Goal: Transaction & Acquisition: Purchase product/service

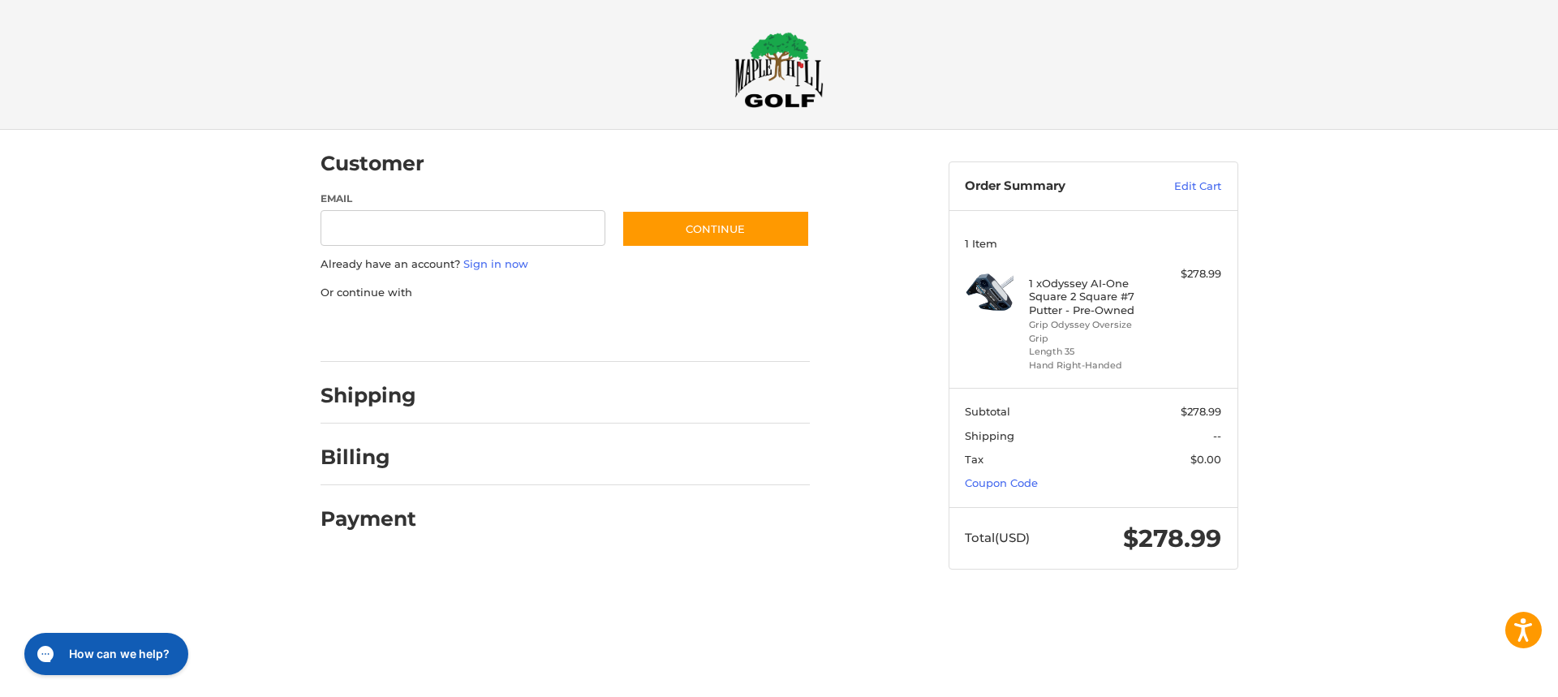
click at [381, 399] on h2 "Shipping" at bounding box center [369, 395] width 96 height 25
click at [1210, 185] on link "Edit Cart" at bounding box center [1181, 187] width 82 height 16
click at [368, 399] on h2 "Shipping" at bounding box center [369, 395] width 96 height 25
click at [373, 400] on h2 "Shipping" at bounding box center [369, 395] width 96 height 25
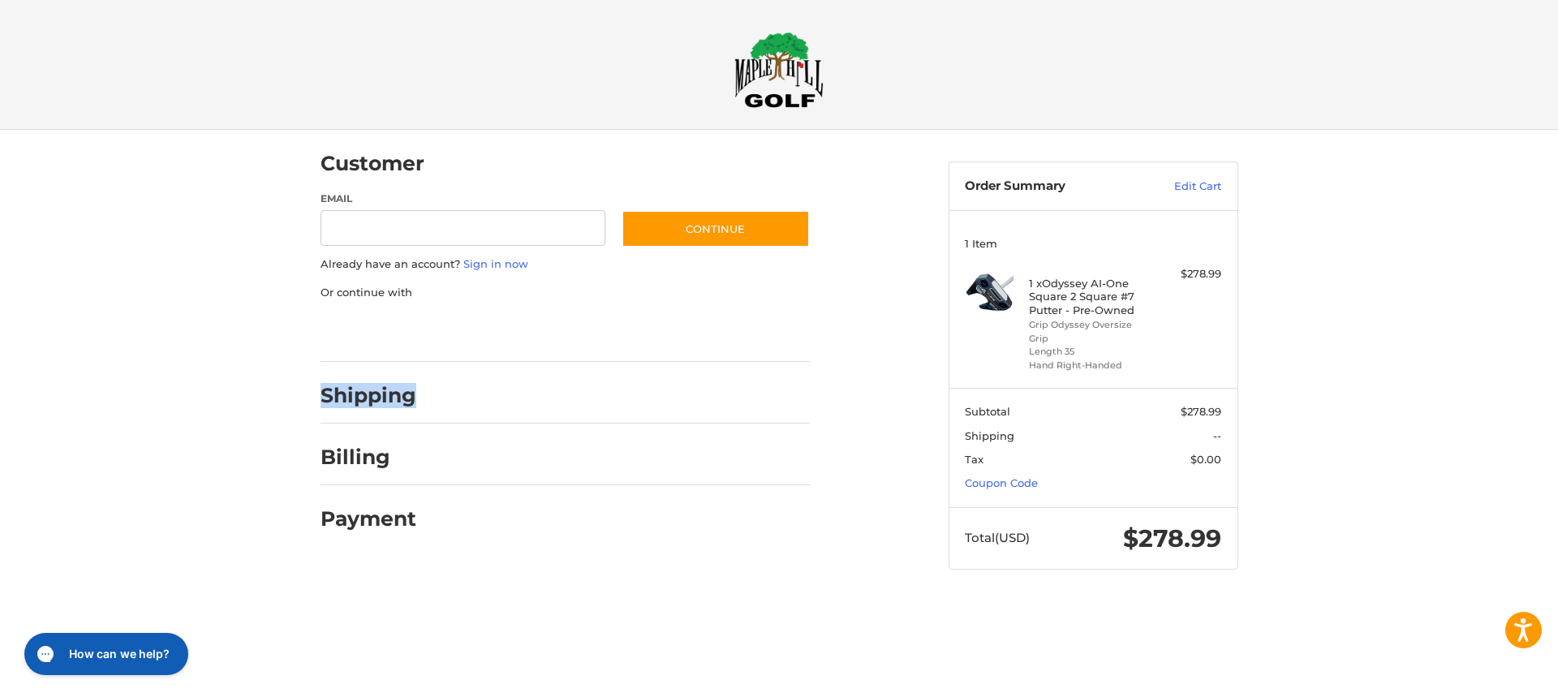
click at [373, 400] on h2 "Shipping" at bounding box center [369, 395] width 96 height 25
